Goal: Transaction & Acquisition: Book appointment/travel/reservation

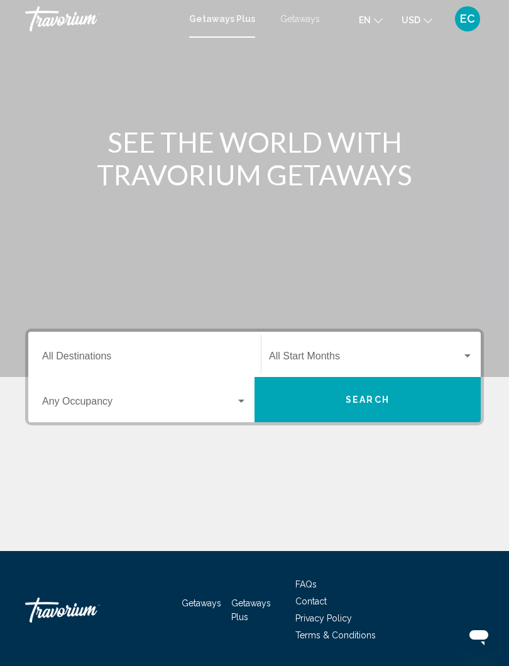
click at [86, 353] on input "Destination All Destinations" at bounding box center [144, 358] width 205 height 11
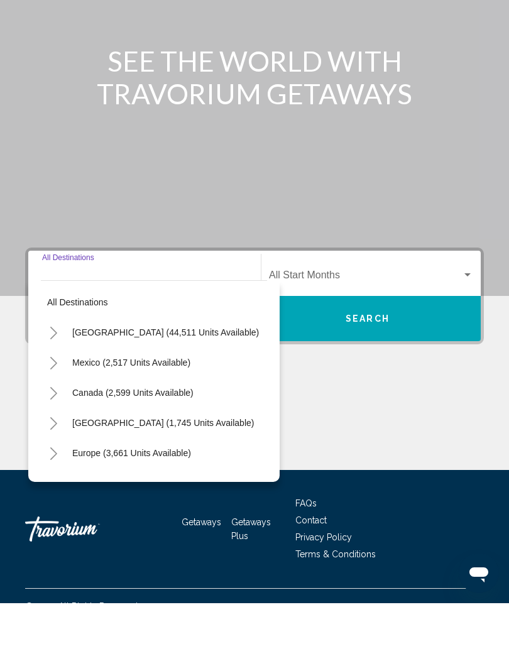
scroll to position [39, 0]
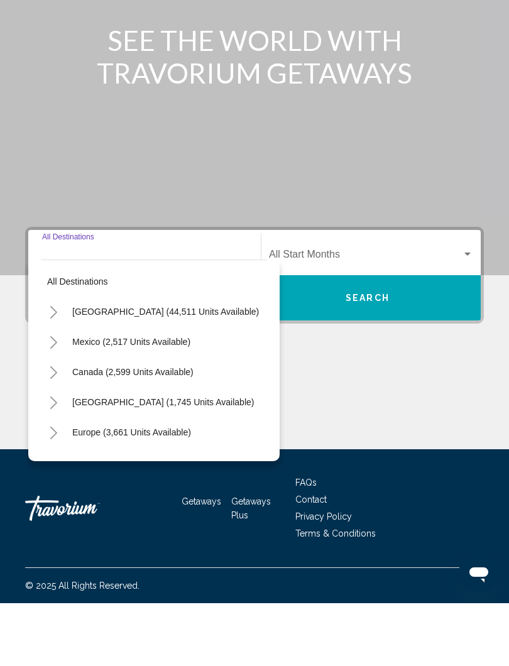
click at [53, 459] on icon "Toggle Caribbean & Atlantic Islands (1,745 units available)" at bounding box center [53, 465] width 9 height 13
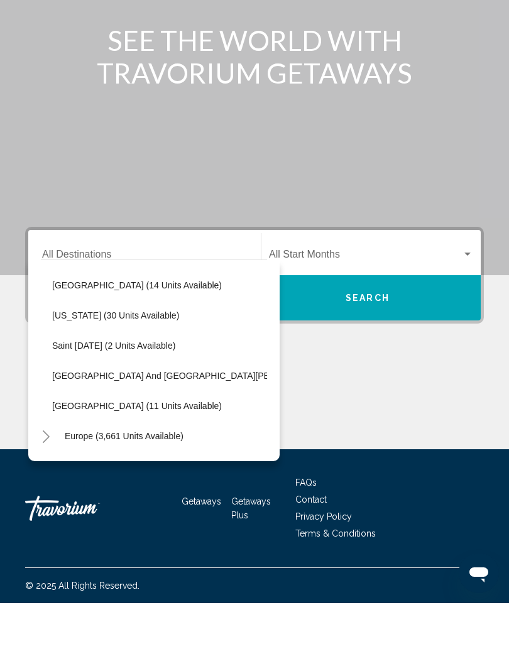
scroll to position [268, 8]
click at [131, 373] on span "[US_STATE] (30 units available)" at bounding box center [115, 378] width 127 height 10
type input "**********"
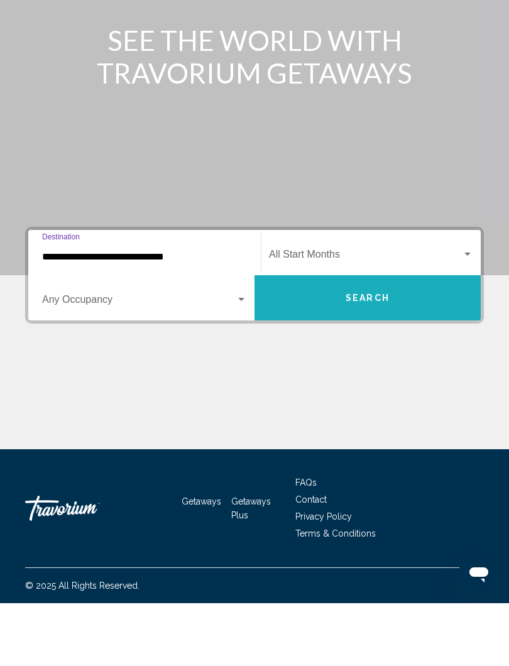
click at [373, 356] on span "Search" at bounding box center [368, 361] width 44 height 10
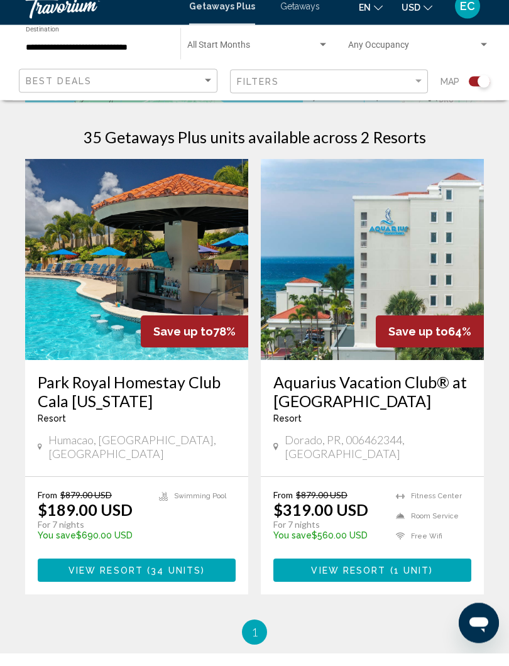
scroll to position [263, 0]
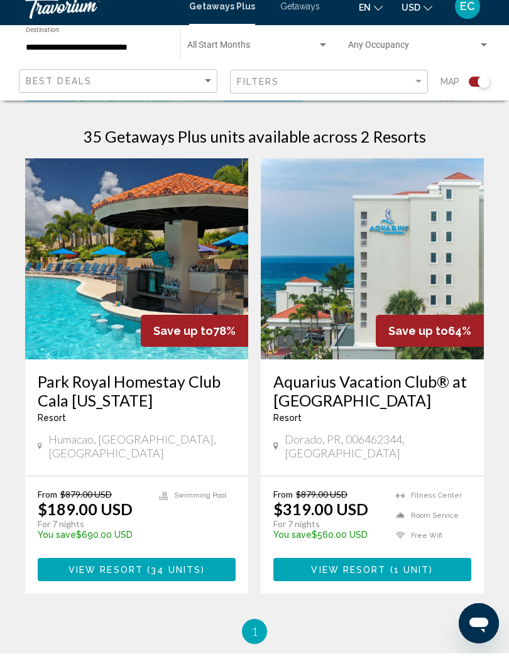
click at [189, 578] on span "34 units" at bounding box center [176, 583] width 50 height 10
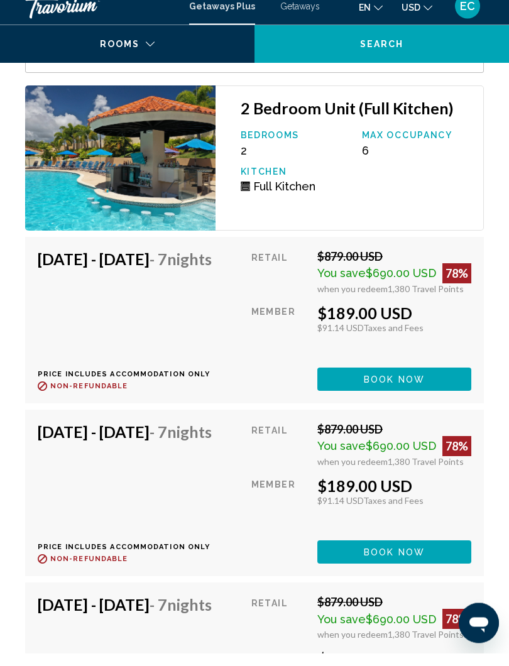
scroll to position [2611, 0]
